Goal: Complete application form

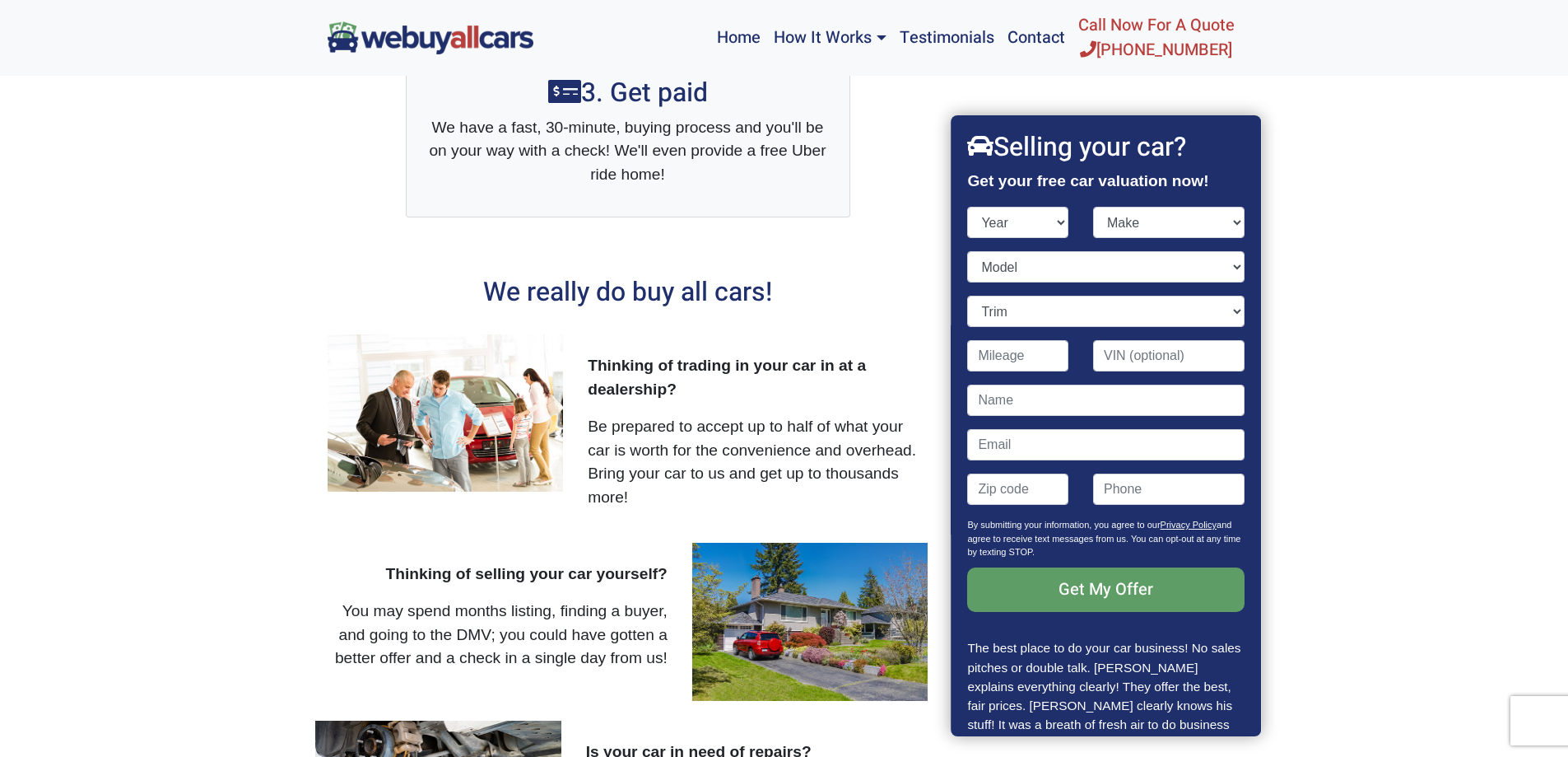
select select "2020"
click at [968, 206] on select "Year [DATE] 2024 2023 2022 2021 2020 2019 2018 2017 2016 2015 2014 2013 2012 20…" at bounding box center [1019, 222] width 101 height 32
click at [1133, 218] on select "Make" at bounding box center [1168, 222] width 151 height 32
click at [1067, 222] on div "Year [DATE] 2024 2023 2022 2021 2020 2019 2018 2017 2016 2015 2014 2013 2012 20…" at bounding box center [1019, 229] width 126 height 45
click at [1030, 266] on select "Model" at bounding box center [1106, 266] width 276 height 32
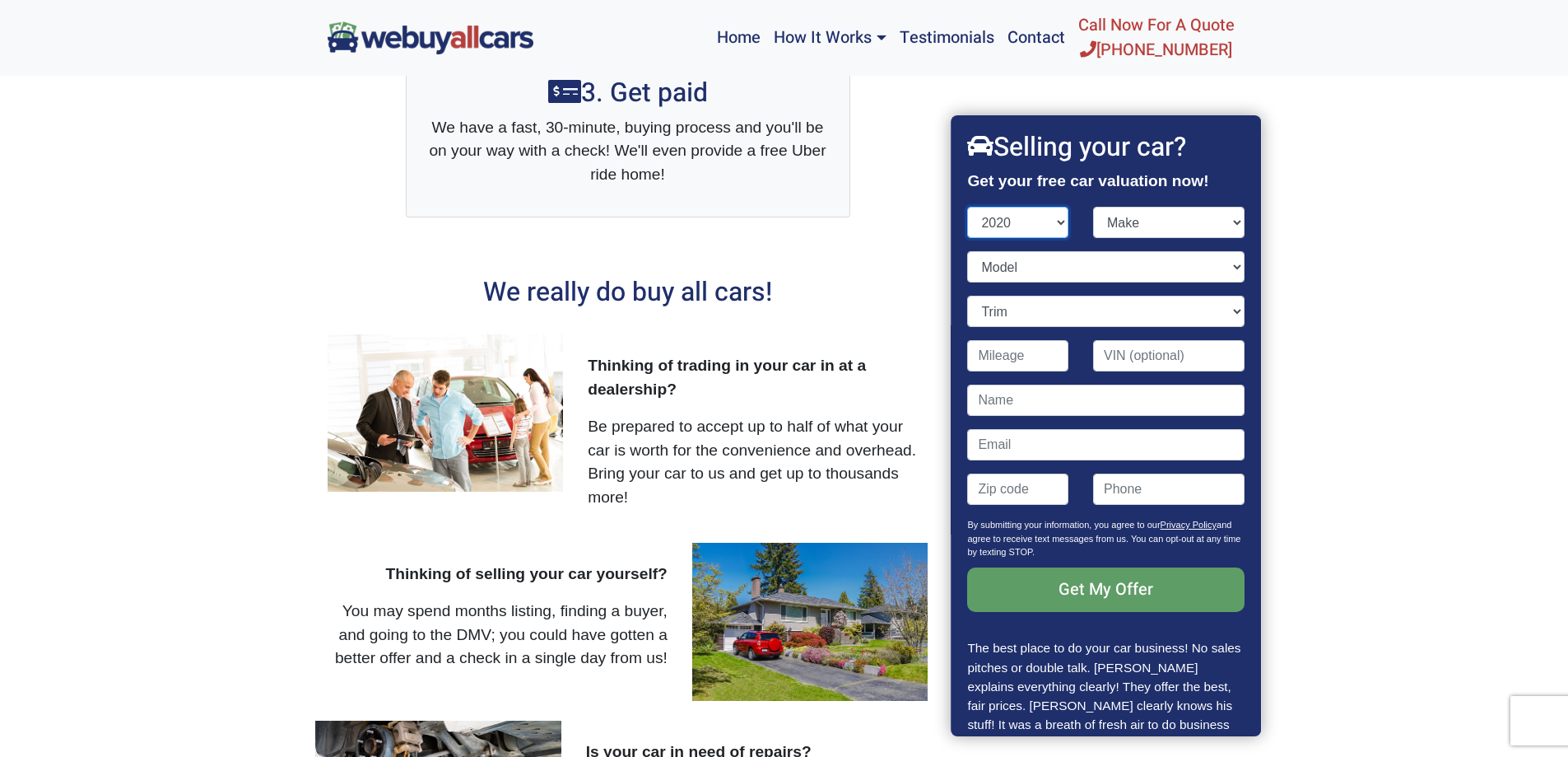
click at [1036, 218] on select "Year [DATE] 2024 2023 2022 2021 2020 2019 2018 2017 2016 2015 2014 2013 2012 20…" at bounding box center [1019, 222] width 101 height 32
click at [1130, 213] on select "Make Acura Alfa Romeo Aston [PERSON_NAME] Audi Bentley BMW Buick Cadillac Chevr…" at bounding box center [1168, 222] width 151 height 32
select select "Mazda"
click at [1093, 206] on select "Make Acura Alfa Romeo Aston [PERSON_NAME] Audi Bentley BMW Buick Cadillac Chevr…" at bounding box center [1168, 222] width 151 height 32
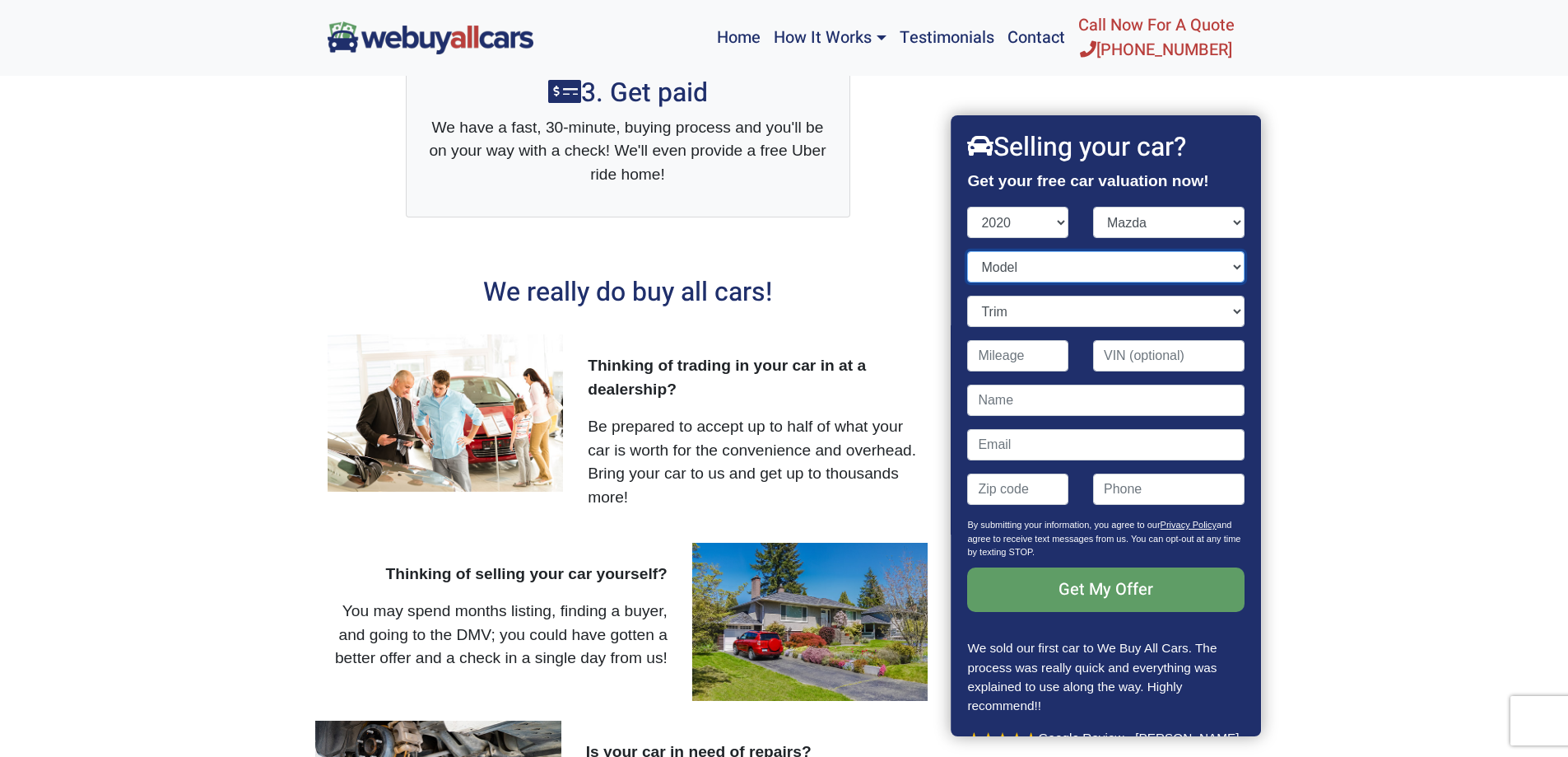
click at [1003, 261] on select "Model" at bounding box center [1106, 266] width 276 height 32
select select "CX-9"
click at [968, 251] on select "Model 3 6 CX-3 CX-30 CX-5 CX-9 MX-5 Miata MX-5 Miata RF" at bounding box center [1106, 266] width 276 height 32
click at [1019, 311] on select "Trim" at bounding box center [1106, 311] width 276 height 32
select select "Sport 4dr SUV AWD (2.5L 4cyl Turbo)"
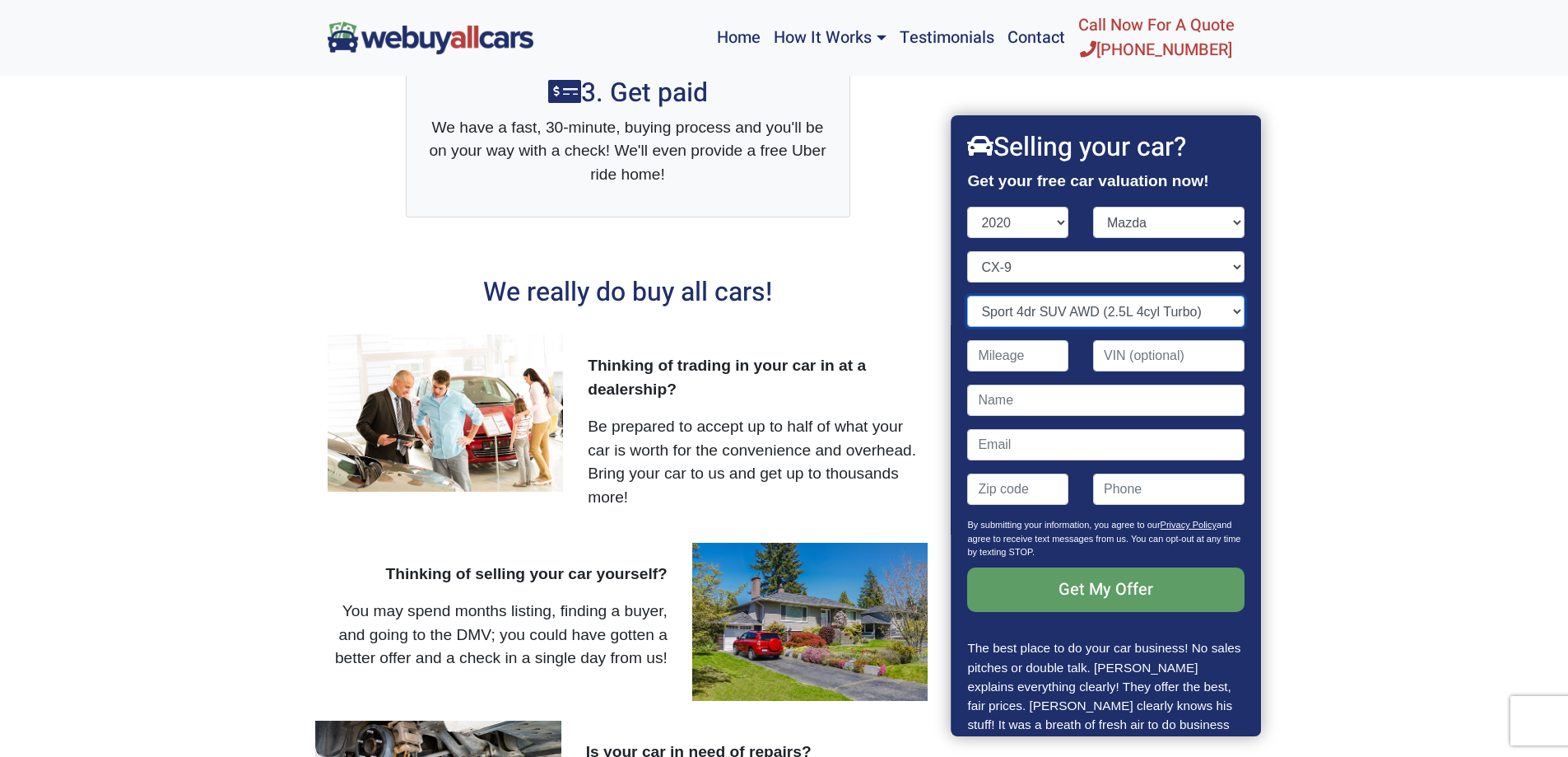
click at [968, 295] on select "Trim Grand Touring 4dr SUV (2.5L 4cyl Turbo) Grand Touring 4dr SUV AWD (2.5L 4c…" at bounding box center [1106, 311] width 276 height 32
click at [1006, 358] on input "Contact form" at bounding box center [1019, 355] width 101 height 32
type input "38,000"
click at [1135, 414] on input "Contact form" at bounding box center [1106, 400] width 276 height 32
click at [1132, 410] on input "[PERSON_NAME]" at bounding box center [1106, 400] width 276 height 32
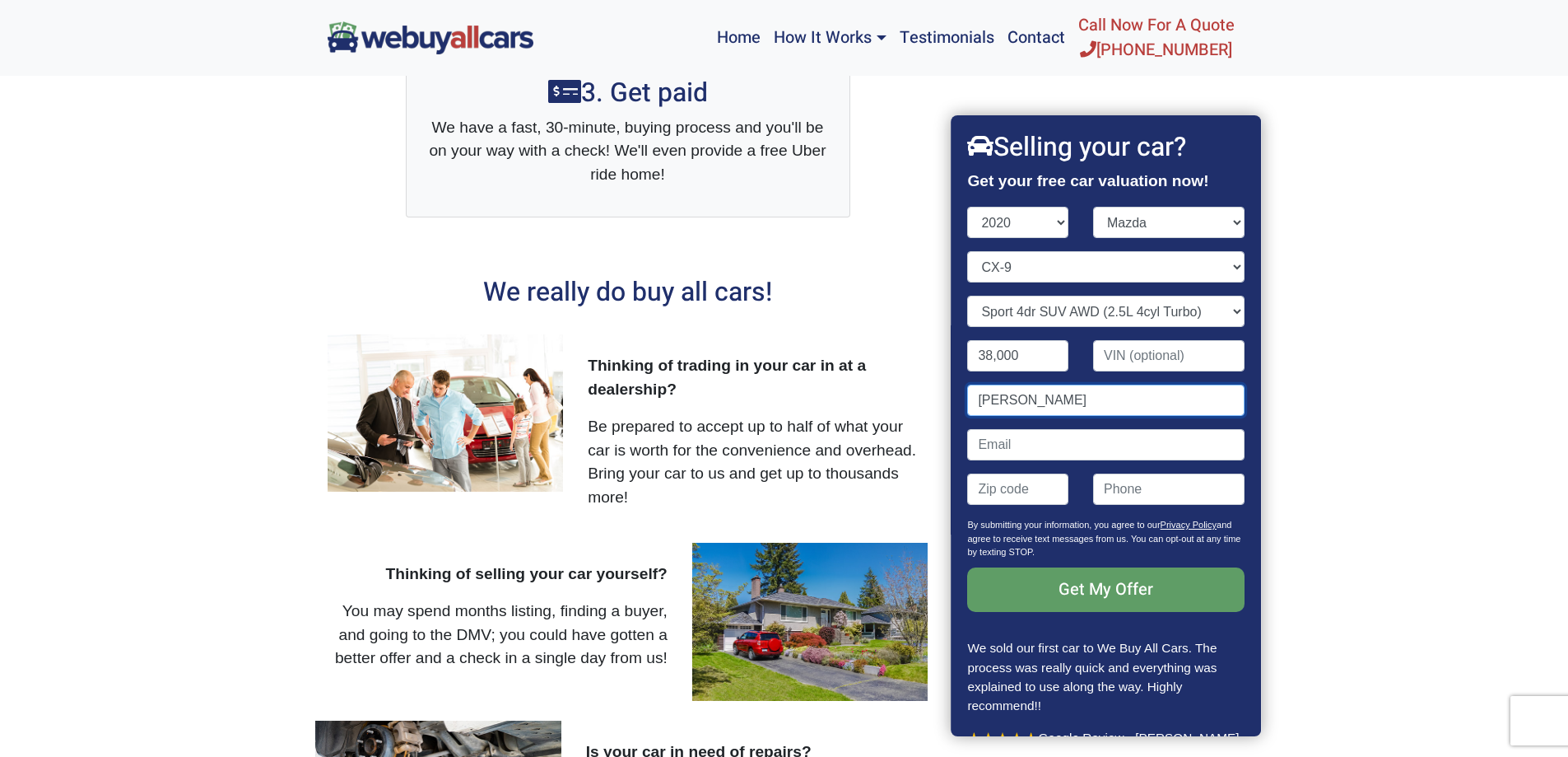
type input "[PERSON_NAME]"
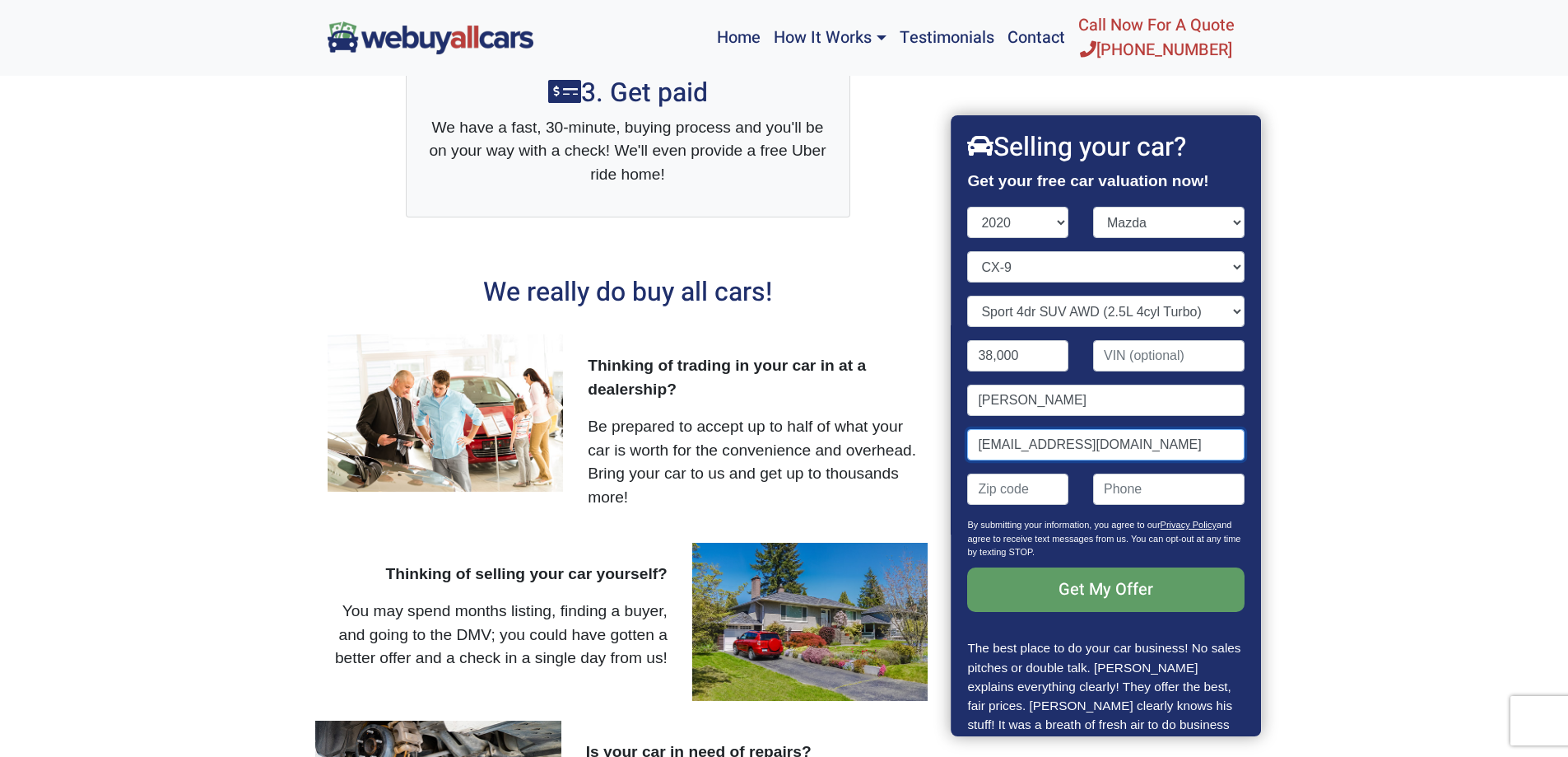
type input "[EMAIL_ADDRESS][DOMAIN_NAME]"
type input "08080"
type input "[PHONE_NUMBER]"
click at [1065, 582] on input "Get My Offer" at bounding box center [1106, 590] width 276 height 45
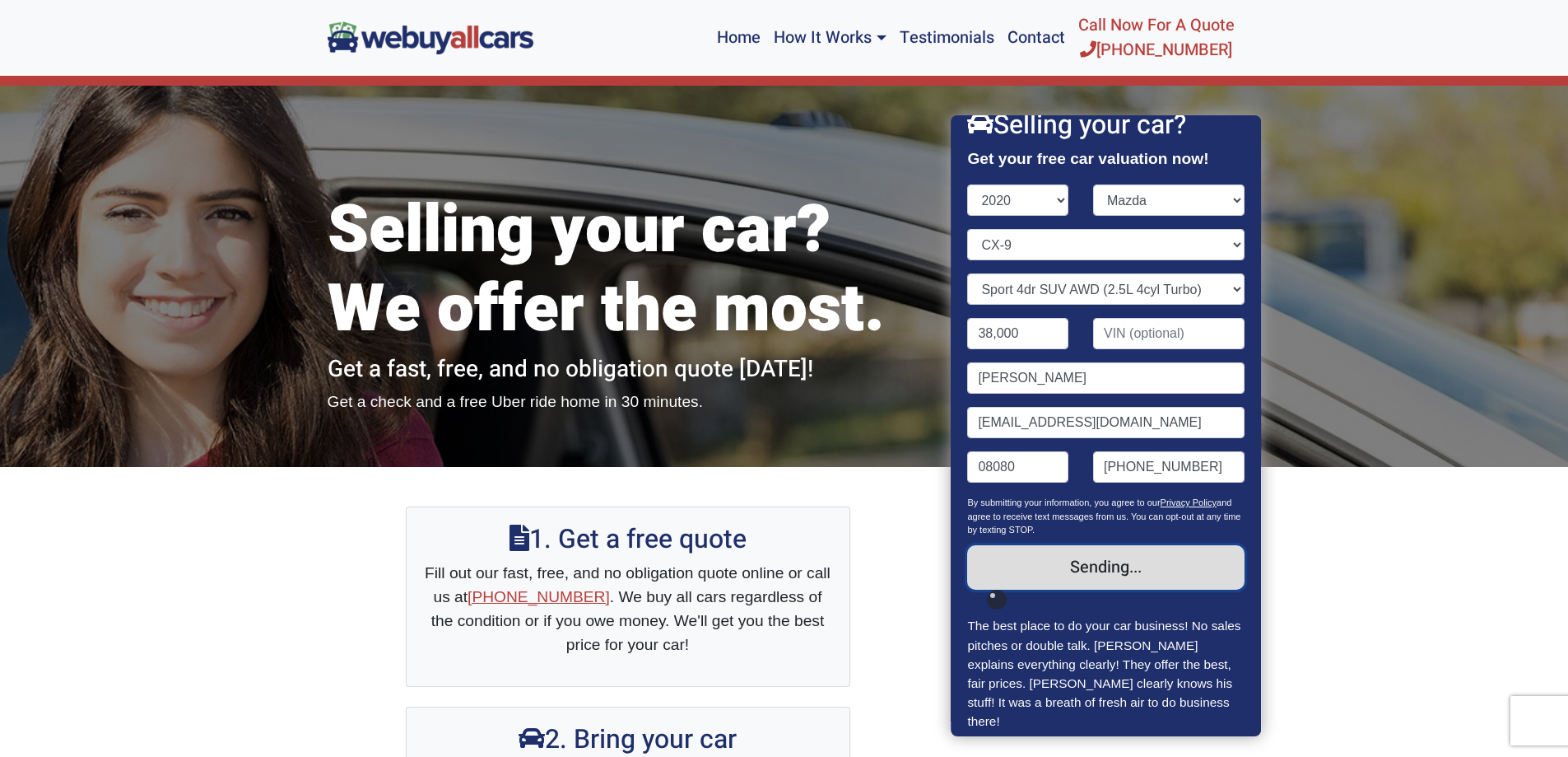
scroll to position [41, 0]
